Goal: Information Seeking & Learning: Check status

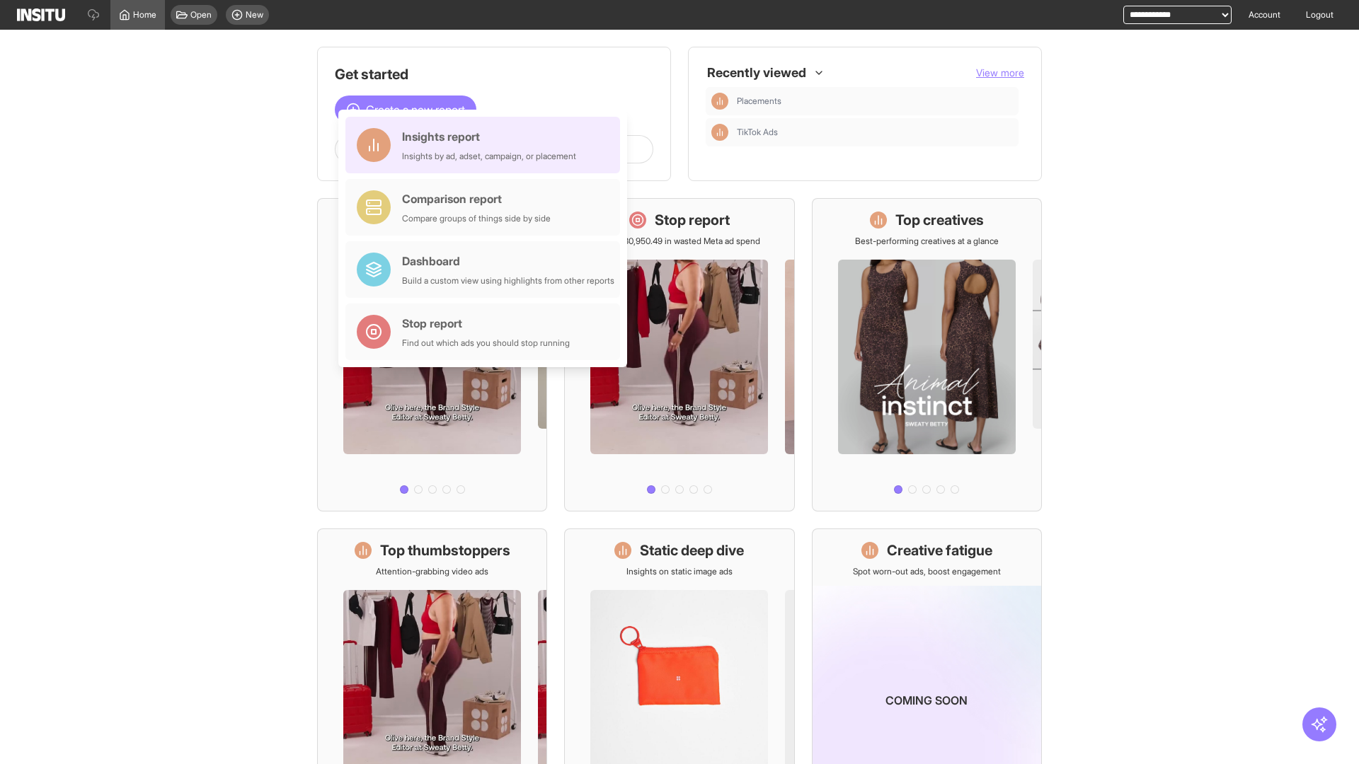
click at [486, 145] on div "Insights report Insights by ad, adset, campaign, or placement" at bounding box center [489, 145] width 174 height 34
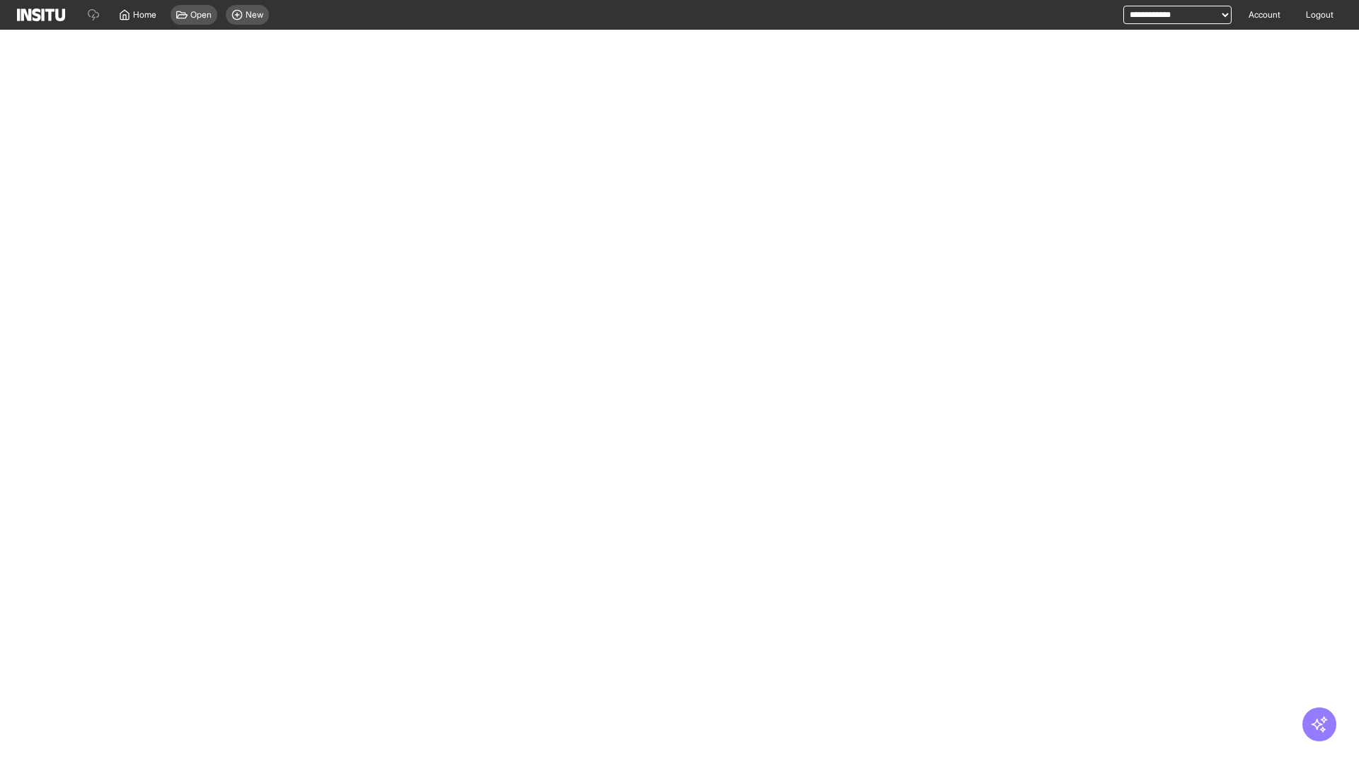
select select "**"
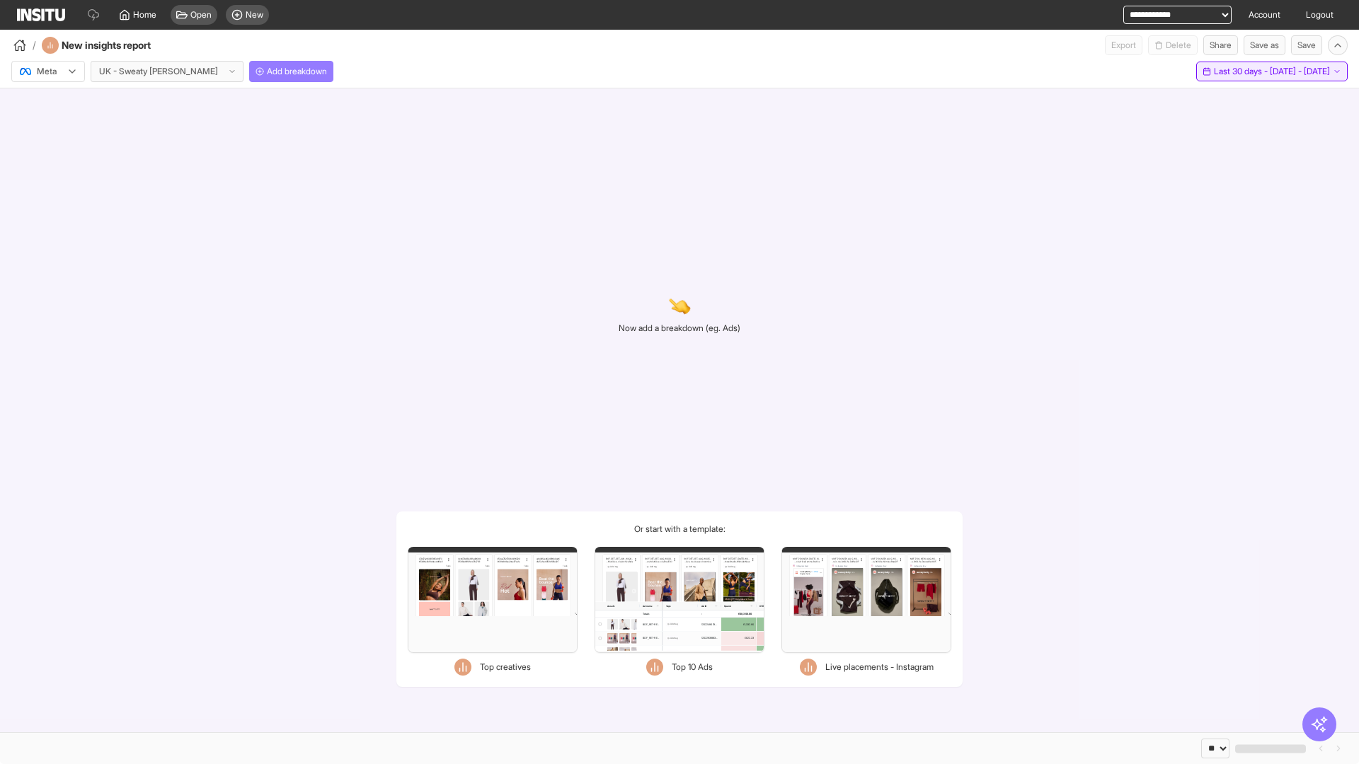
click at [1242, 71] on span "Last 30 days - [DATE] - [DATE]" at bounding box center [1271, 71] width 116 height 11
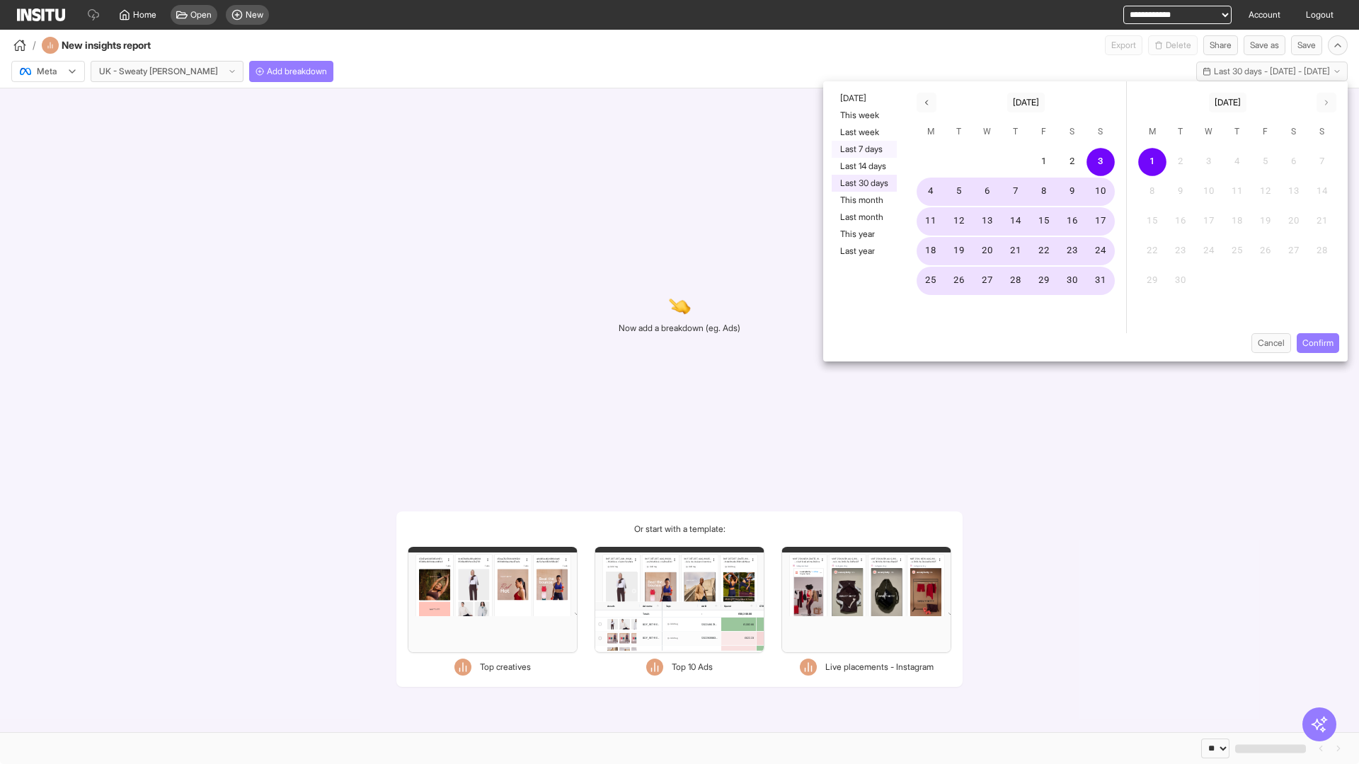
click at [863, 149] on button "Last 7 days" at bounding box center [863, 149] width 65 height 17
